Goal: Check status: Check status

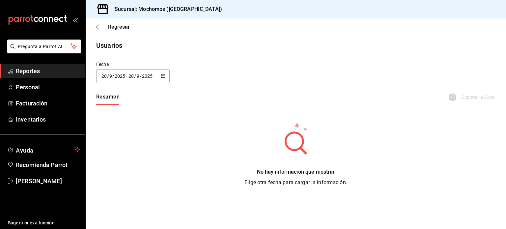
click at [54, 70] on span "Reportes" at bounding box center [48, 71] width 64 height 9
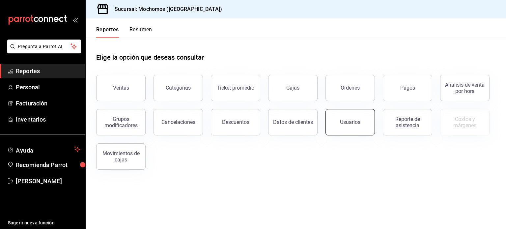
click at [359, 126] on button "Usuarios" at bounding box center [350, 122] width 49 height 26
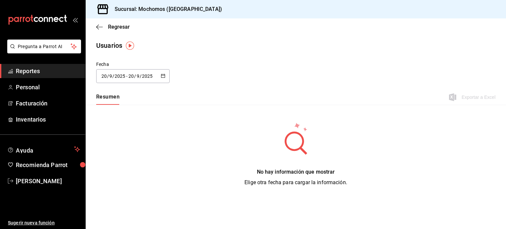
click at [166, 78] on div "2025-09-20 20 / 9 / 2025 - 2025-09-20 20 / 9 / 2025" at bounding box center [133, 76] width 74 height 14
click at [134, 173] on li "Rango de fechas" at bounding box center [127, 171] width 62 height 15
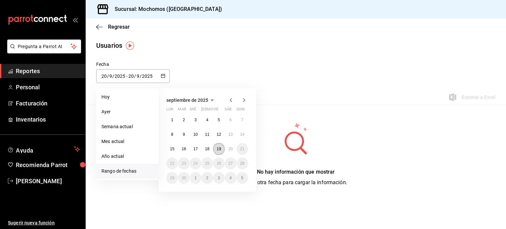
click at [220, 147] on abbr "19" at bounding box center [219, 149] width 4 height 5
click at [230, 148] on abbr "20" at bounding box center [230, 149] width 4 height 5
type input "[DATE]"
type input "19"
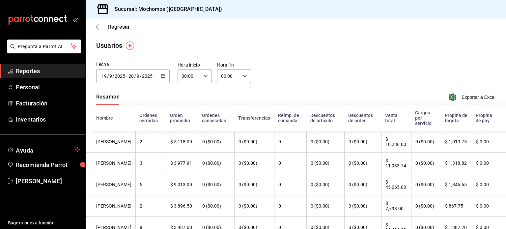
click at [205, 78] on icon "button" at bounding box center [205, 76] width 5 height 5
click at [188, 110] on span "01" at bounding box center [185, 108] width 6 height 5
type input "01:00"
click at [186, 117] on button "05" at bounding box center [186, 119] width 14 height 13
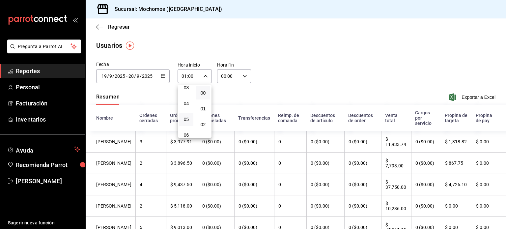
type input "05:00"
click at [242, 76] on div at bounding box center [253, 114] width 506 height 229
click at [243, 76] on icon "button" at bounding box center [245, 76] width 5 height 5
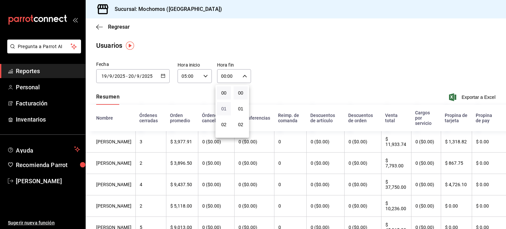
click at [226, 107] on span "01" at bounding box center [224, 108] width 6 height 5
type input "01:00"
click at [226, 107] on span "05" at bounding box center [226, 106] width 6 height 5
type input "05:00"
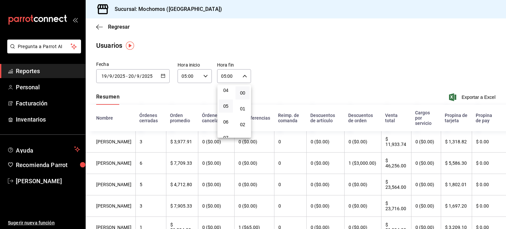
click at [287, 69] on div at bounding box center [253, 114] width 506 height 229
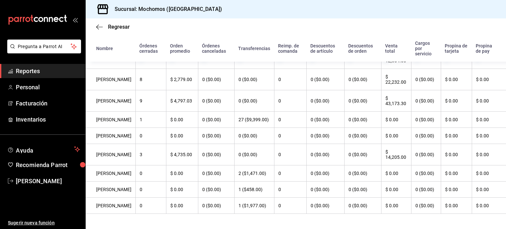
scroll to position [382, 0]
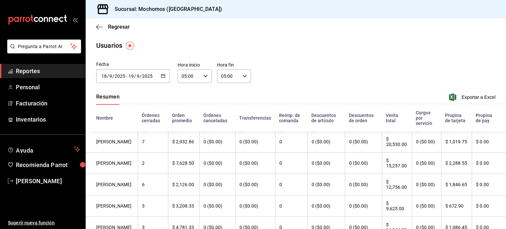
click at [161, 77] on \(Stroke\) "button" at bounding box center [163, 76] width 4 height 4
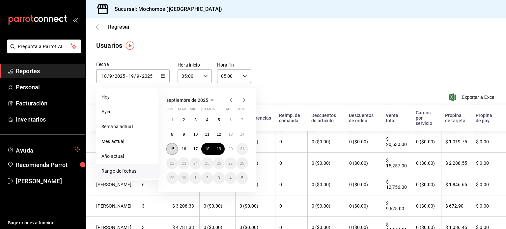
click at [175, 147] on button "15" at bounding box center [172, 149] width 12 height 12
click at [183, 148] on abbr "16" at bounding box center [184, 149] width 4 height 5
type input "[DATE]"
type input "15"
type input "[DATE]"
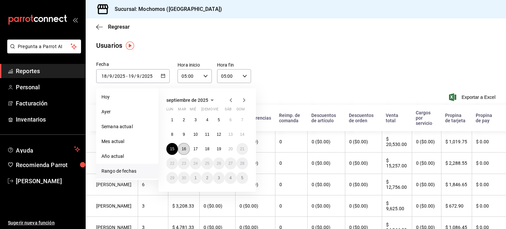
type input "16"
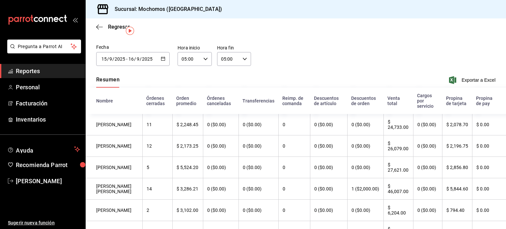
scroll to position [15, 0]
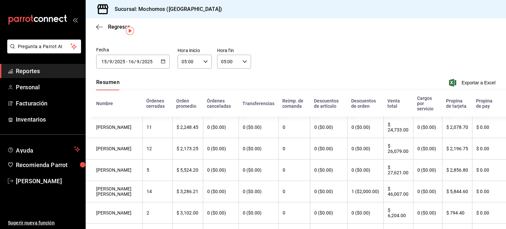
click at [163, 68] on div "[DATE] [DATE] - [DATE] [DATE]" at bounding box center [133, 62] width 74 height 14
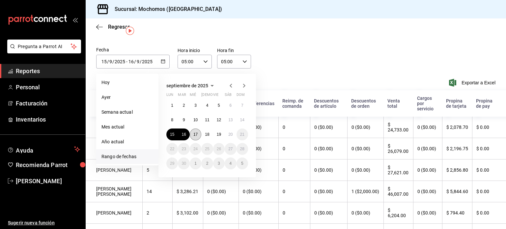
click at [197, 135] on abbr "17" at bounding box center [196, 134] width 4 height 5
click at [183, 138] on button "16" at bounding box center [184, 135] width 12 height 12
type input "[DATE]"
type input "16"
type input "[DATE]"
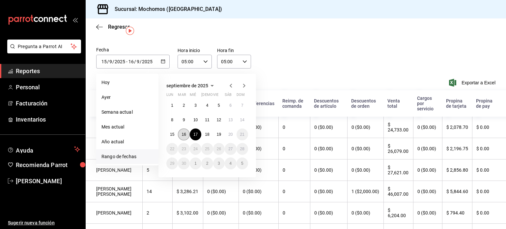
type input "17"
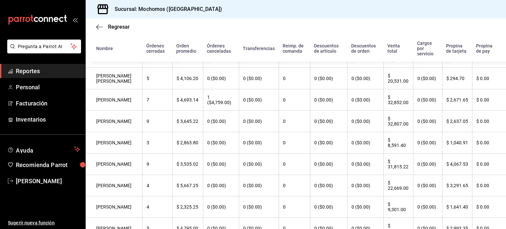
scroll to position [20, 0]
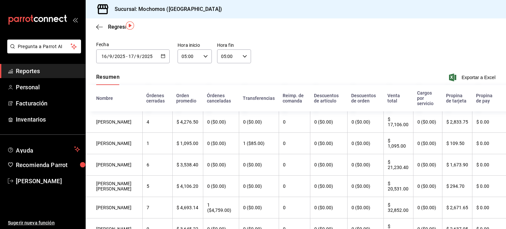
click at [162, 56] on icon "button" at bounding box center [163, 56] width 5 height 5
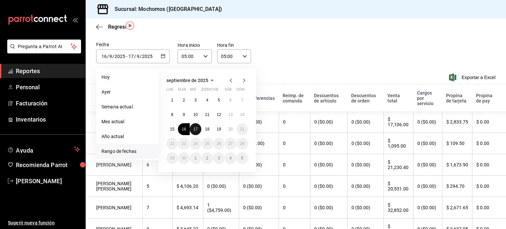
click at [195, 131] on abbr "17" at bounding box center [196, 129] width 4 height 5
click at [208, 129] on abbr "18" at bounding box center [207, 129] width 4 height 5
type input "[DATE]"
type input "17"
type input "[DATE]"
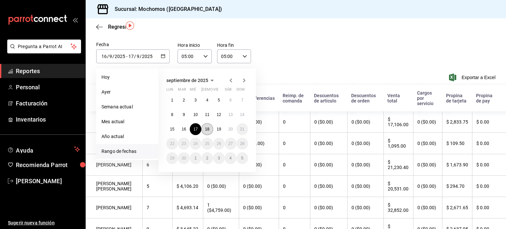
type input "18"
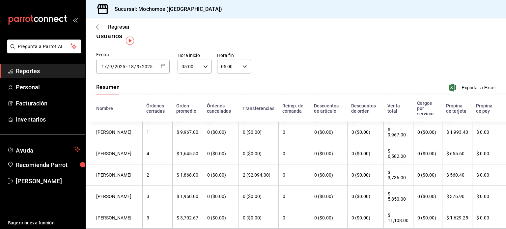
scroll to position [1, 0]
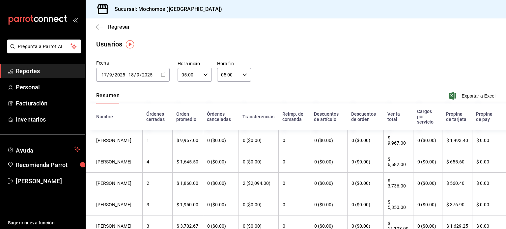
click at [161, 71] on div "[DATE] [DATE] - [DATE] [DATE]" at bounding box center [133, 75] width 74 height 14
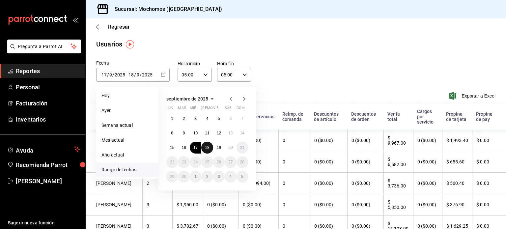
click at [206, 145] on abbr "18" at bounding box center [207, 147] width 4 height 5
click at [220, 145] on abbr "19" at bounding box center [219, 147] width 4 height 5
type input "[DATE]"
type input "18"
type input "[DATE]"
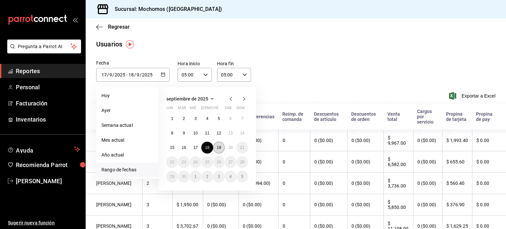
type input "19"
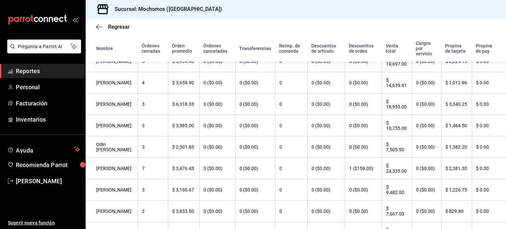
scroll to position [17, 0]
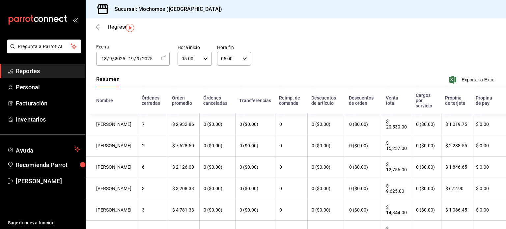
click at [163, 55] on div "[DATE] [DATE] - [DATE] [DATE]" at bounding box center [133, 59] width 74 height 14
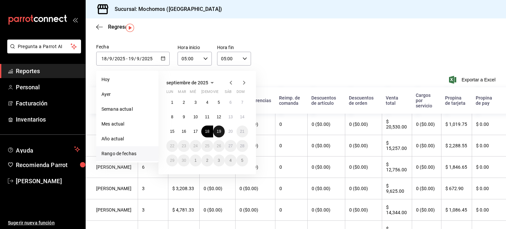
click at [224, 132] on button "19" at bounding box center [219, 132] width 12 height 12
click at [226, 132] on button "20" at bounding box center [231, 132] width 12 height 12
type input "[DATE]"
type input "19"
type input "[DATE]"
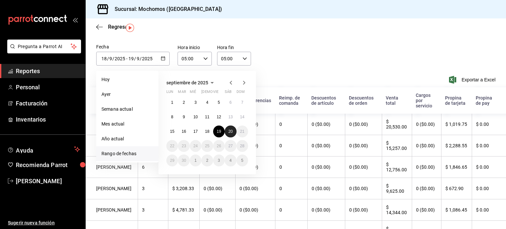
type input "20"
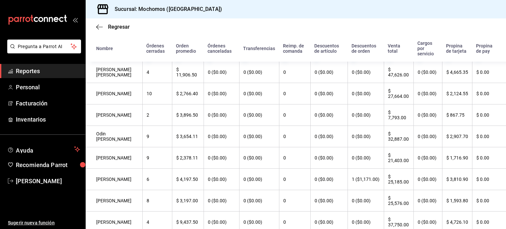
scroll to position [213, 0]
